Goal: Ask a question

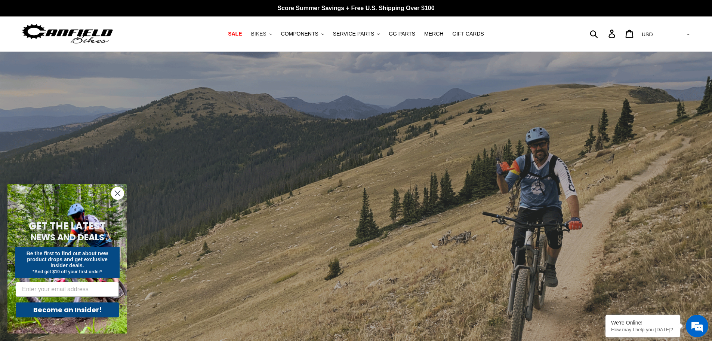
click at [263, 35] on span "BIKES" at bounding box center [258, 34] width 15 height 6
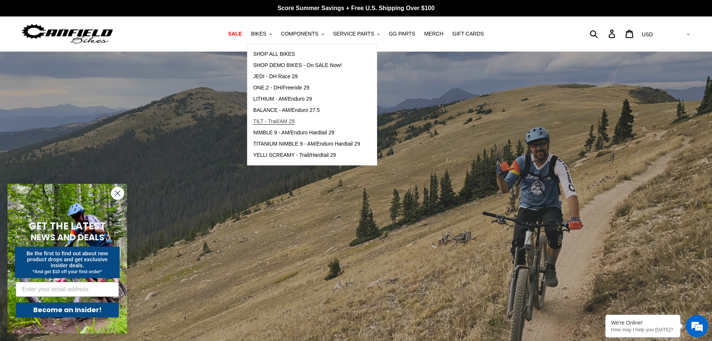
click at [294, 123] on span "TILT - Trail/AM 29" at bounding box center [274, 121] width 42 height 6
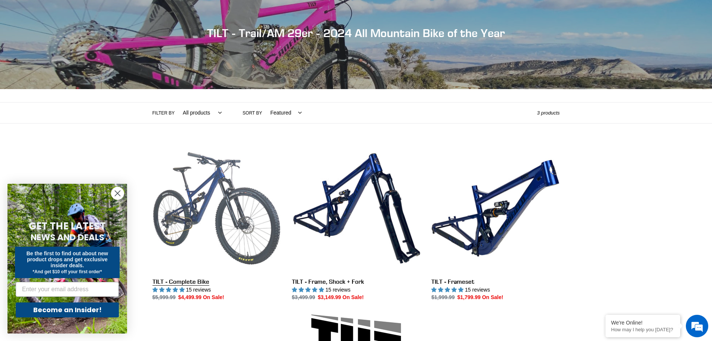
click at [197, 209] on link "TILT - Complete Bike" at bounding box center [217, 222] width 128 height 157
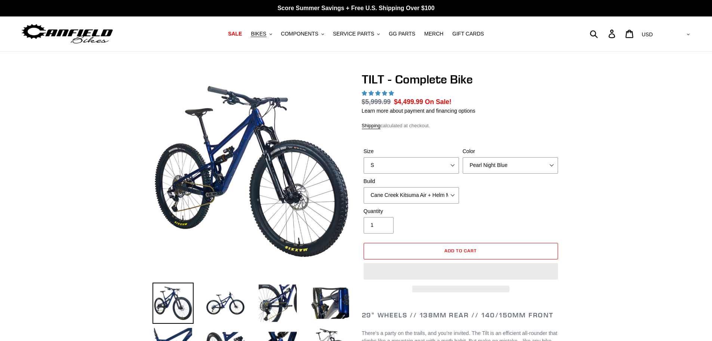
select select "highest-rating"
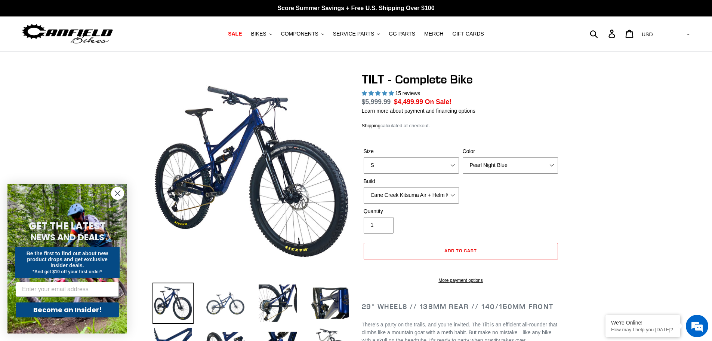
click at [227, 293] on img at bounding box center [225, 302] width 41 height 41
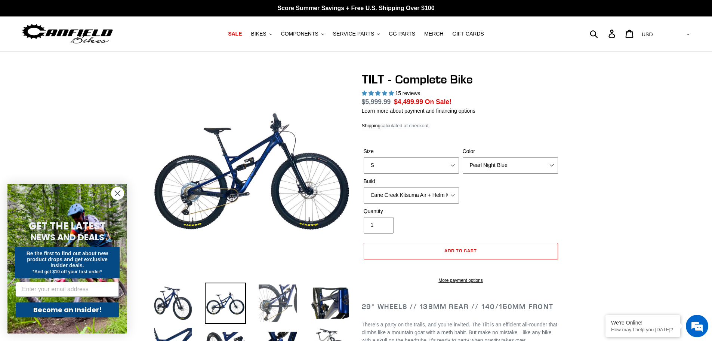
click at [283, 296] on img at bounding box center [277, 302] width 41 height 41
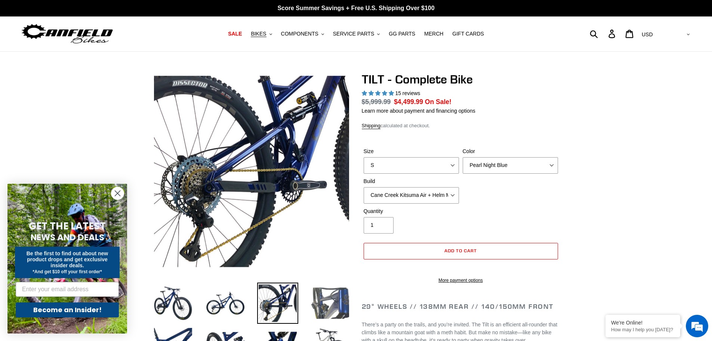
click at [320, 300] on img at bounding box center [330, 302] width 41 height 41
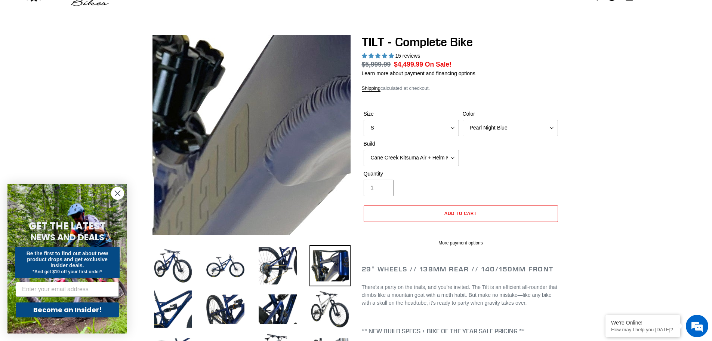
scroll to position [75, 0]
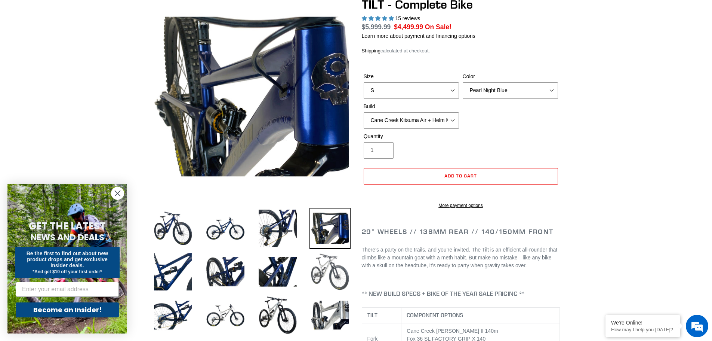
click at [326, 269] on img at bounding box center [330, 271] width 41 height 41
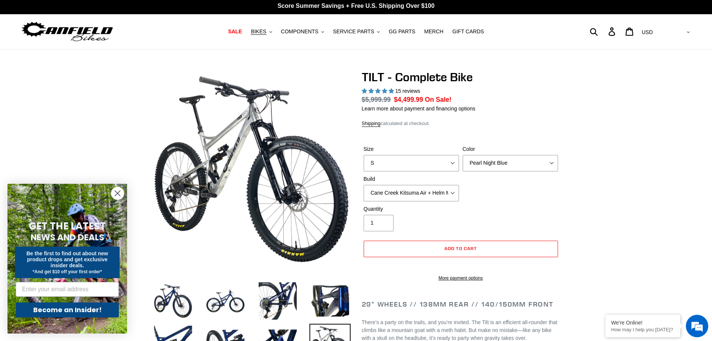
scroll to position [0, 0]
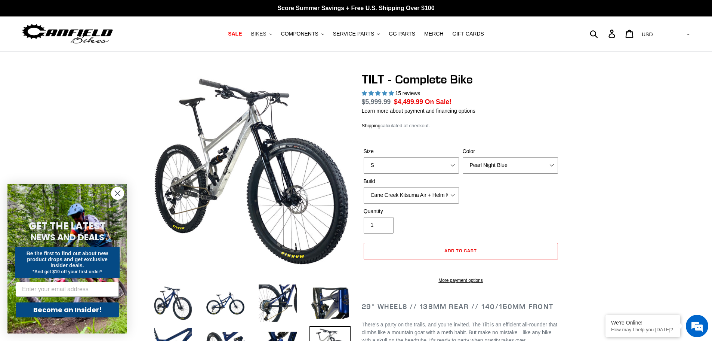
click at [266, 31] on span "BIKES" at bounding box center [258, 34] width 15 height 6
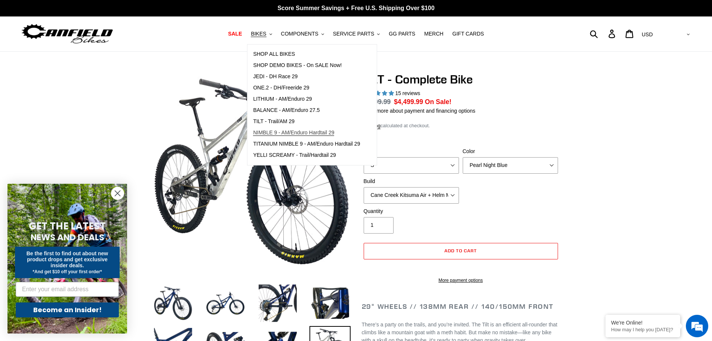
click at [283, 135] on span "NIMBLE 9 - AM/Enduro Hardtail 29" at bounding box center [293, 132] width 81 height 6
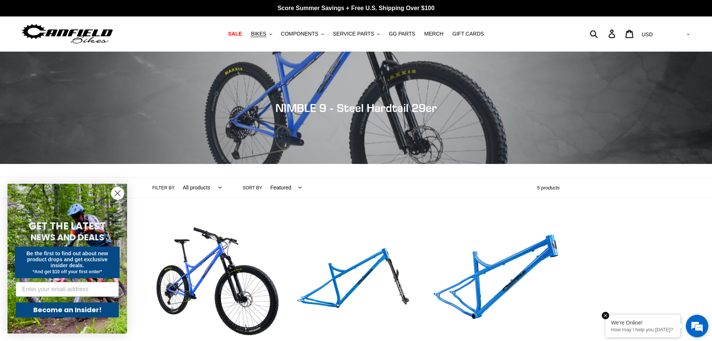
click at [634, 327] on p "How may I help you [DATE]?" at bounding box center [643, 330] width 64 height 6
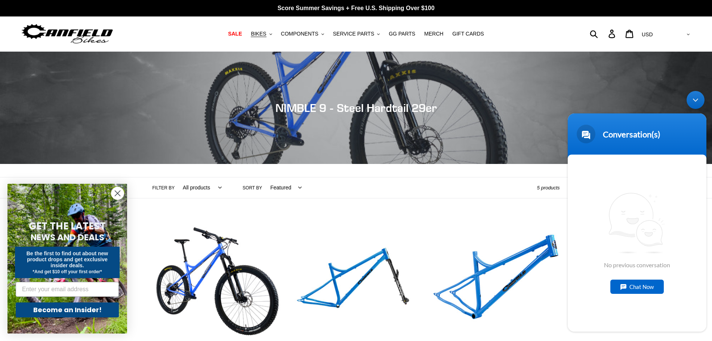
click at [637, 287] on div "Chat Now" at bounding box center [637, 286] width 53 height 14
type textarea "Gen 2 Nimble 9 parts"
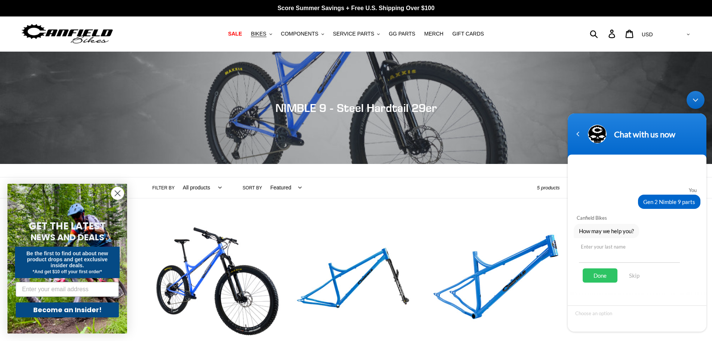
click at [617, 260] on input "text" at bounding box center [629, 254] width 101 height 18
type input "LaBolle"
click at [604, 276] on div "Done" at bounding box center [600, 275] width 35 height 14
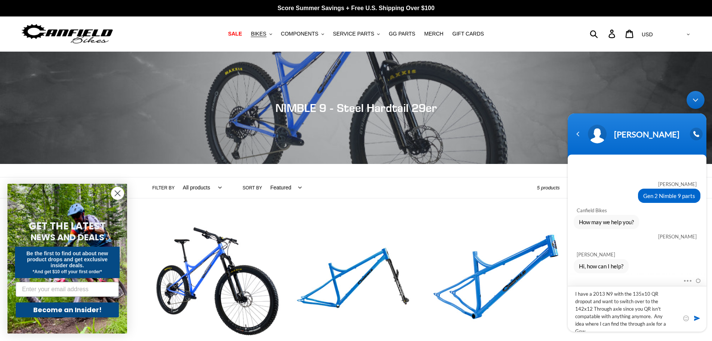
scroll to position [0, 0]
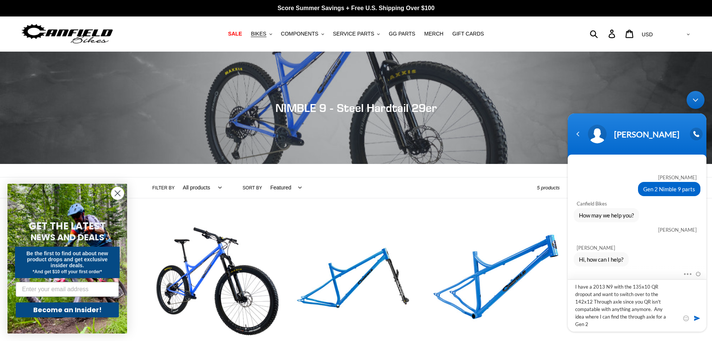
type textarea "I have a 2013 N9 with the 135x10 QR dropout and want to switch over to the 142x…"
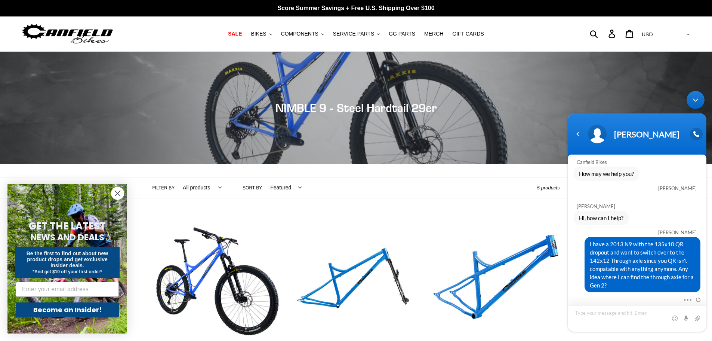
scroll to position [93, 0]
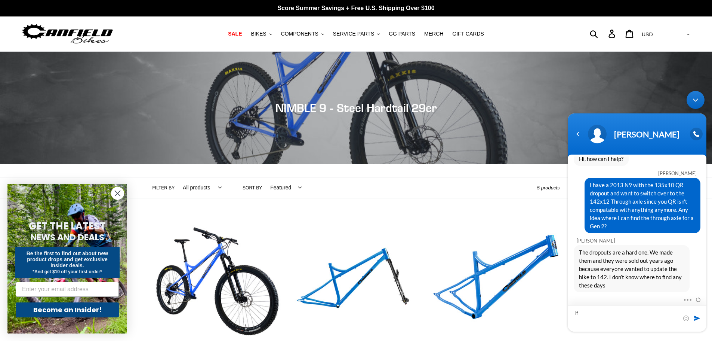
type textarea "i"
type textarea "If I could find someone with a CNC machine do you have the specs to fabricate o…"
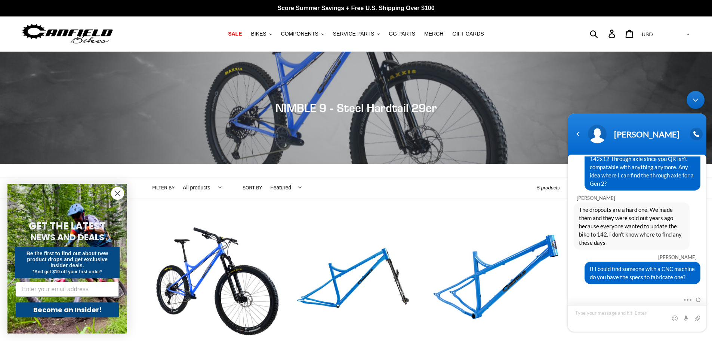
scroll to position [162, 0]
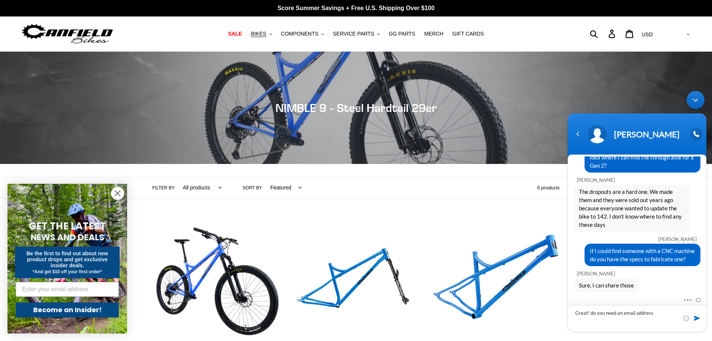
type textarea "Great! do you need an email address?"
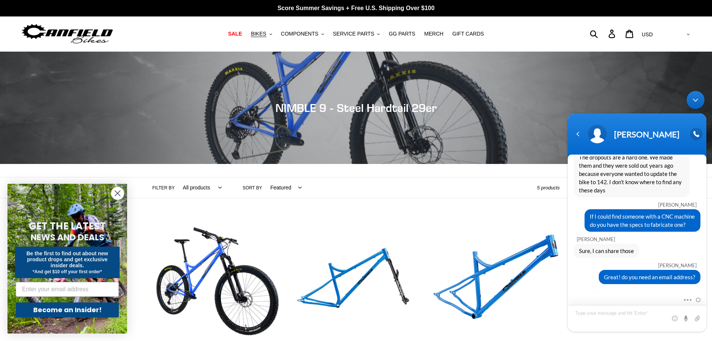
scroll to position [222, 0]
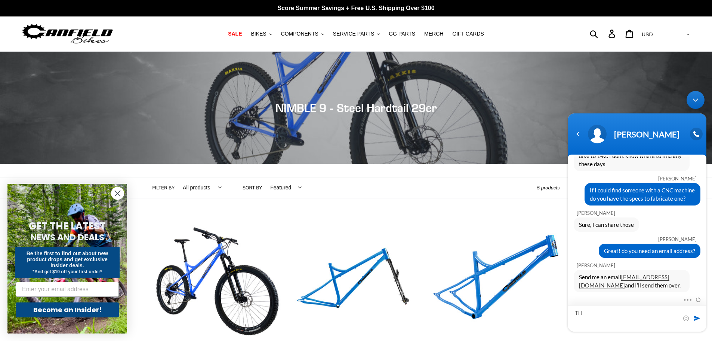
type textarea "T"
type textarea "Will do. Thanks again!"
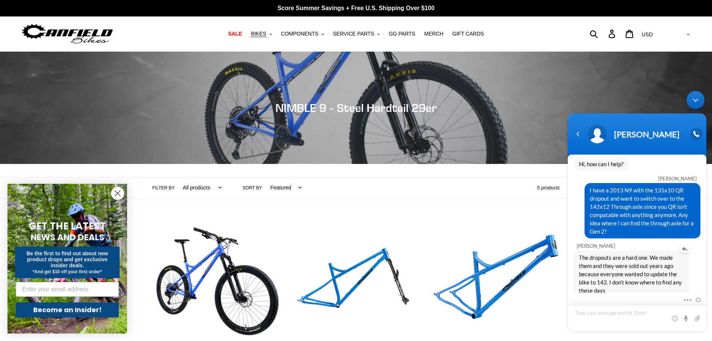
scroll to position [261, 0]
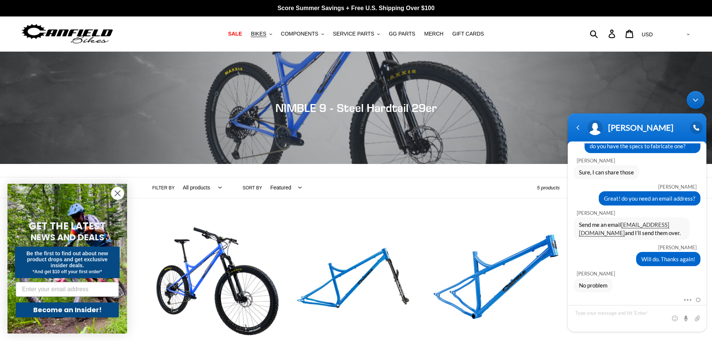
click at [694, 99] on div "Minimize live chat window" at bounding box center [696, 100] width 18 height 18
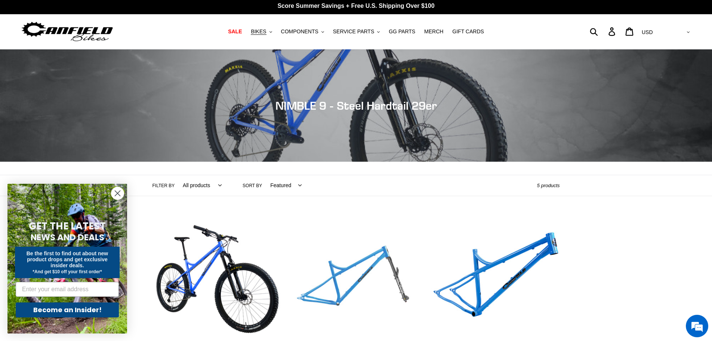
scroll to position [0, 0]
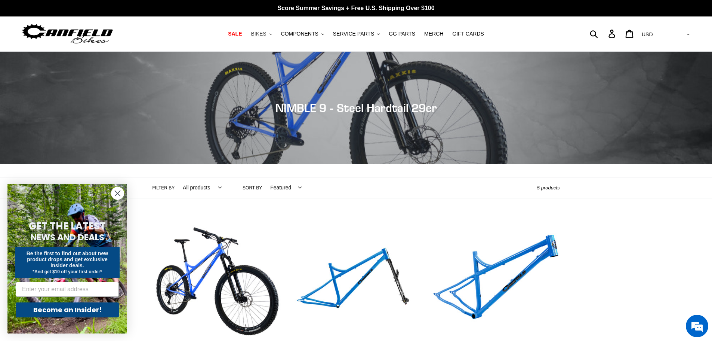
click at [266, 32] on span "BIKES" at bounding box center [258, 34] width 15 height 6
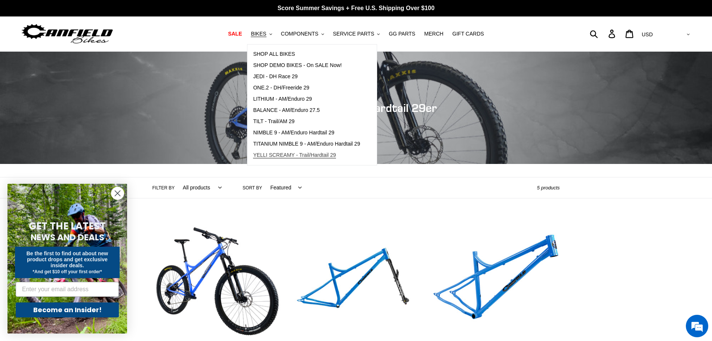
click at [276, 153] on span "YELLI SCREAMY - Trail/Hardtail 29" at bounding box center [294, 155] width 83 height 6
